Goal: Transaction & Acquisition: Purchase product/service

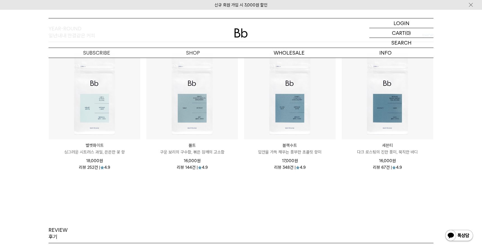
scroll to position [686, 0]
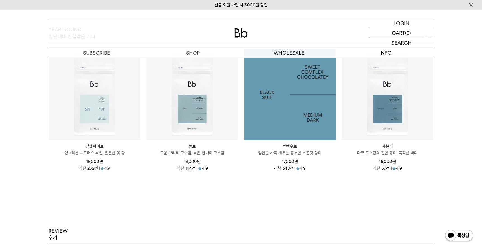
click at [297, 81] on img at bounding box center [290, 95] width 92 height 92
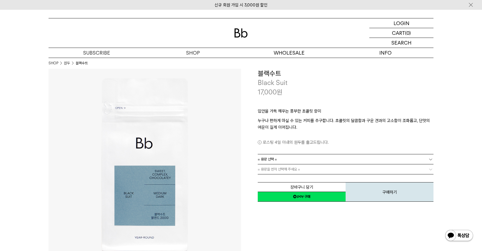
click at [287, 159] on link "= 용량 선택 =" at bounding box center [346, 160] width 176 height 10
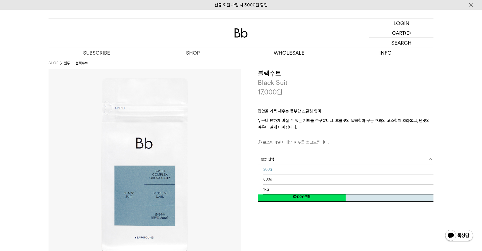
click at [286, 172] on li "200g" at bounding box center [348, 170] width 170 height 10
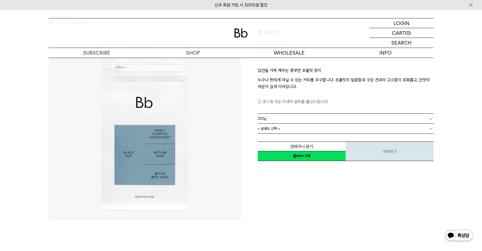
scroll to position [42, 0]
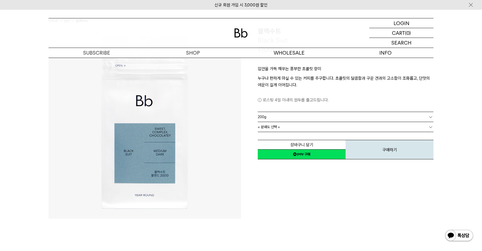
click at [354, 129] on link "= 분쇄도 선택 =" at bounding box center [346, 127] width 176 height 10
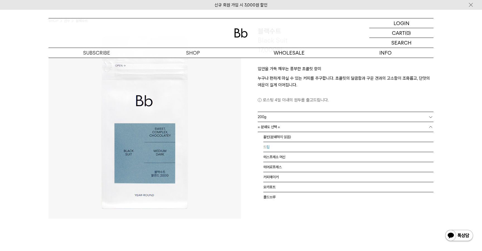
click at [335, 139] on li "홀빈(분쇄하지 않음)" at bounding box center [348, 137] width 170 height 10
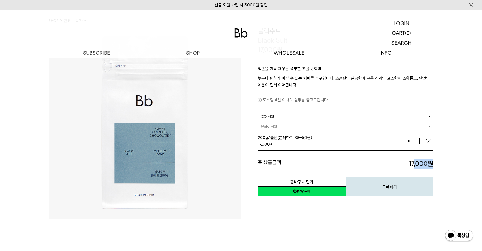
drag, startPoint x: 405, startPoint y: 160, endPoint x: 444, endPoint y: 160, distance: 39.3
click at [426, 140] on img "button" at bounding box center [429, 142] width 6 height 6
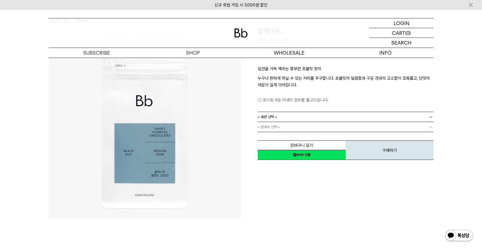
click at [311, 110] on div "입안을 가득 채우는 풍부한 초콜릿 향미 누구나 편하게 마실 수 있는 커피를 추구합니다. 초콜릿의 달콤함과 구운 견과의 고소함이 조화롭고, 단맛…" at bounding box center [346, 82] width 176 height 57
click at [308, 119] on link "= 용량 선택 =" at bounding box center [346, 117] width 176 height 10
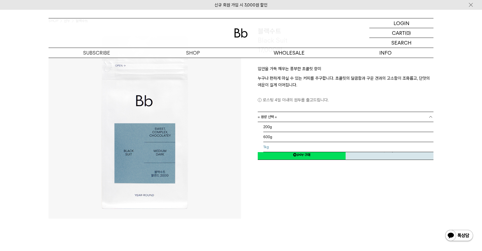
click at [288, 146] on li "1kg" at bounding box center [348, 147] width 170 height 10
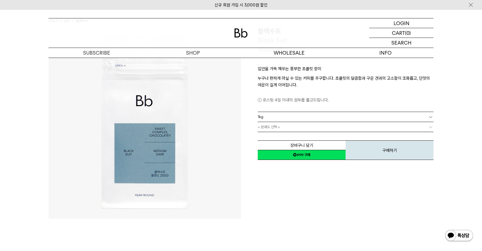
click at [308, 124] on link "= 분쇄도 선택 =" at bounding box center [346, 127] width 176 height 10
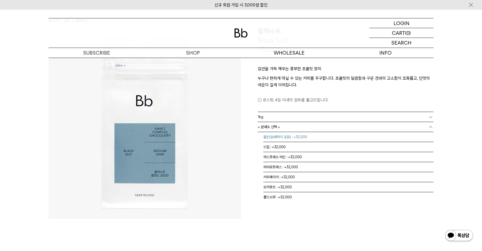
click at [304, 136] on li "홀빈(분쇄하지 않음) : +32,000" at bounding box center [348, 137] width 170 height 10
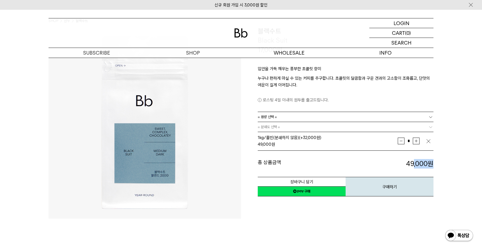
drag, startPoint x: 398, startPoint y: 162, endPoint x: 435, endPoint y: 162, distance: 36.5
drag, startPoint x: 406, startPoint y: 164, endPoint x: 426, endPoint y: 164, distance: 19.8
click at [426, 164] on strong "49,000 원" at bounding box center [419, 164] width 27 height 8
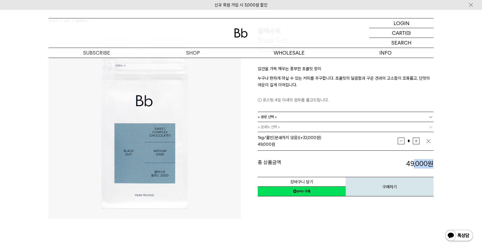
copy strong "49,000"
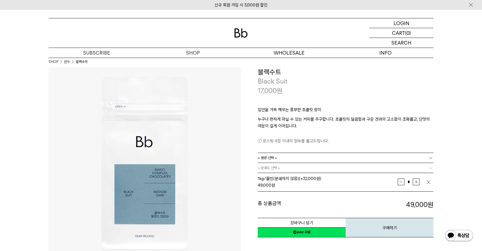
scroll to position [0, 0]
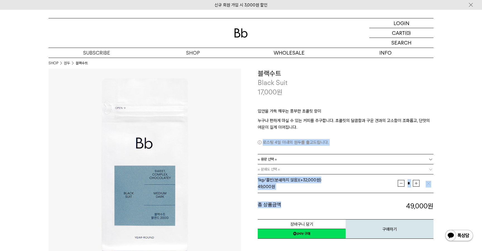
drag, startPoint x: 392, startPoint y: 129, endPoint x: 459, endPoint y: 198, distance: 96.5
